Goal: Register for event/course

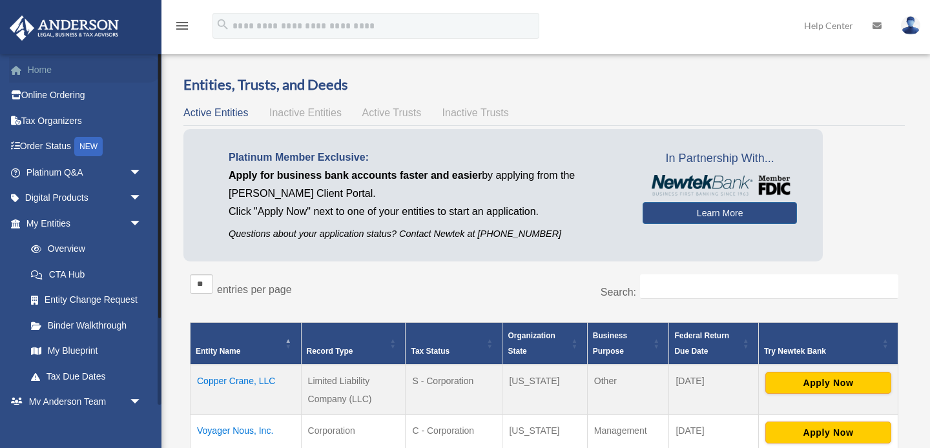
click at [36, 74] on link "Home" at bounding box center [85, 70] width 152 height 26
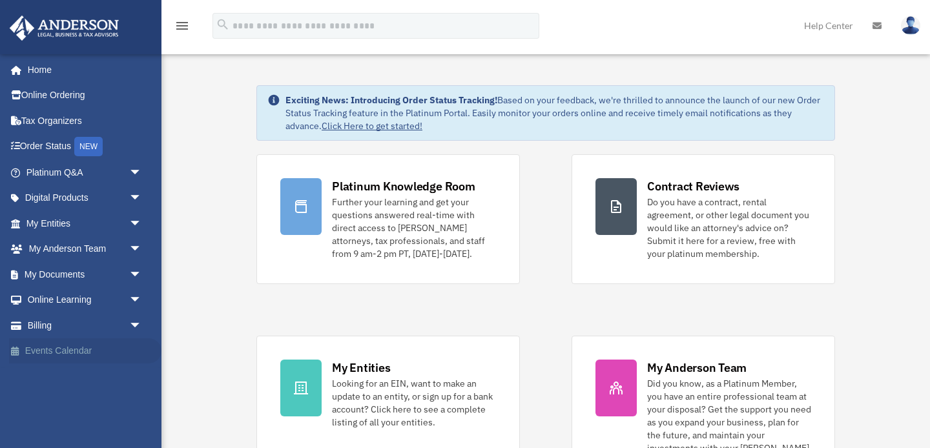
click at [87, 346] on link "Events Calendar" at bounding box center [85, 352] width 152 height 26
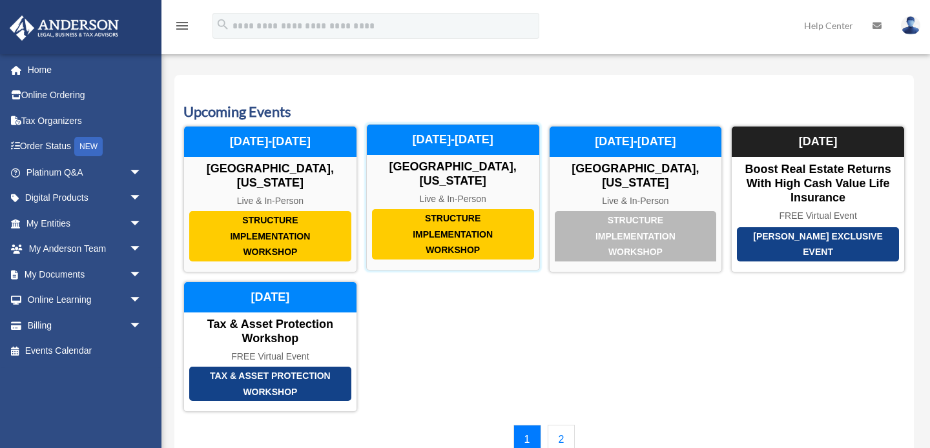
click at [429, 229] on div "Structure Implementation Workshop" at bounding box center [453, 234] width 162 height 50
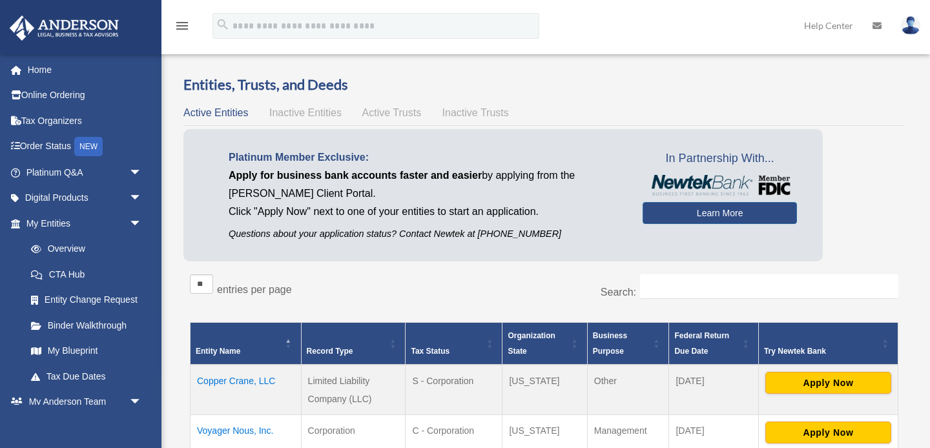
click at [403, 286] on div "** ** ** *** entries per page" at bounding box center [362, 291] width 345 height 32
click at [52, 71] on link "Home" at bounding box center [85, 70] width 152 height 26
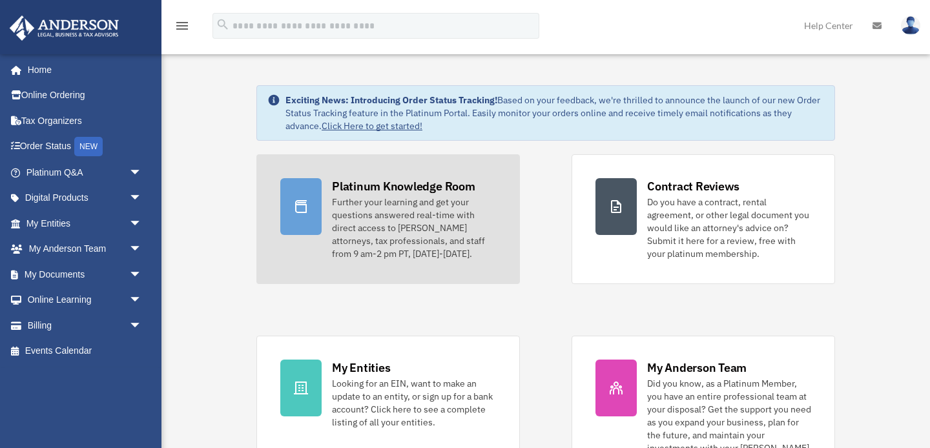
click at [360, 190] on div "Platinum Knowledge Room" at bounding box center [403, 186] width 143 height 16
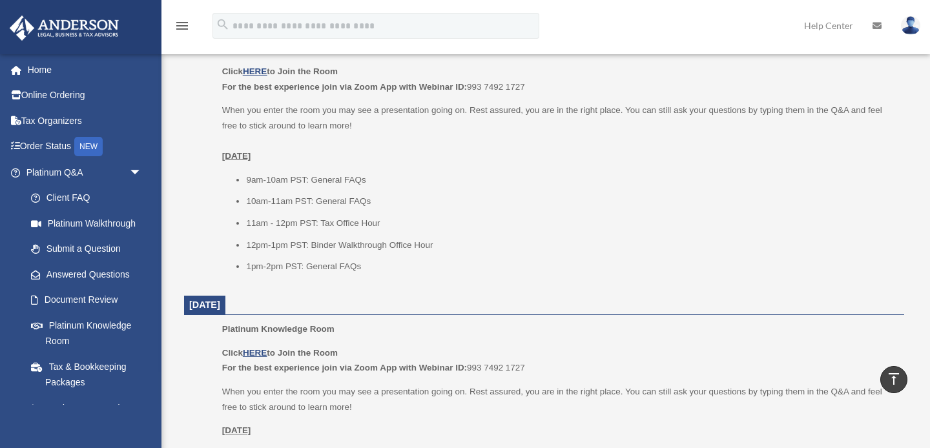
scroll to position [515, 0]
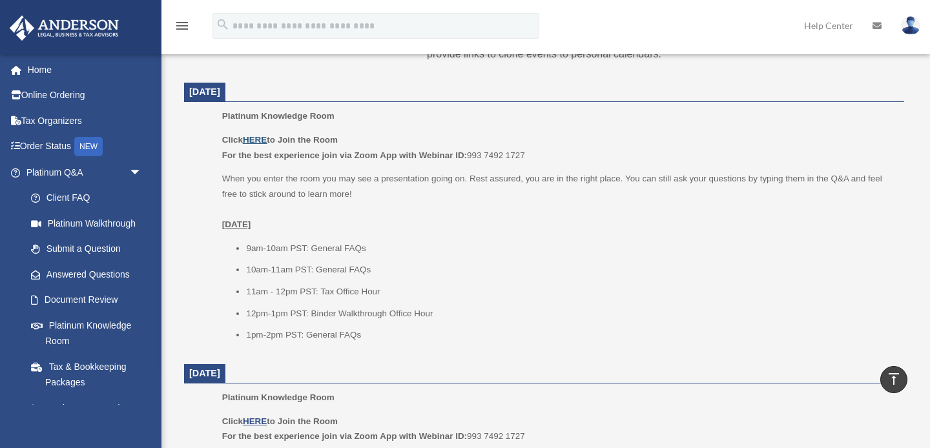
click at [255, 137] on u "HERE" at bounding box center [255, 140] width 24 height 10
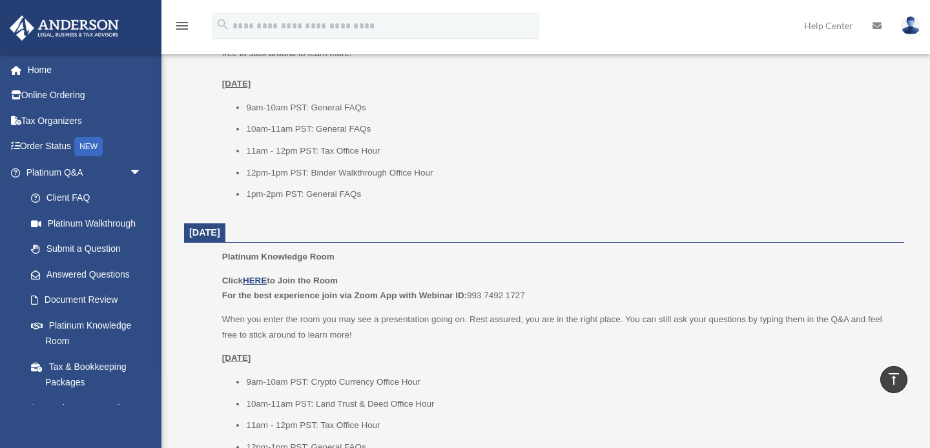
scroll to position [658, 0]
